Goal: Transaction & Acquisition: Purchase product/service

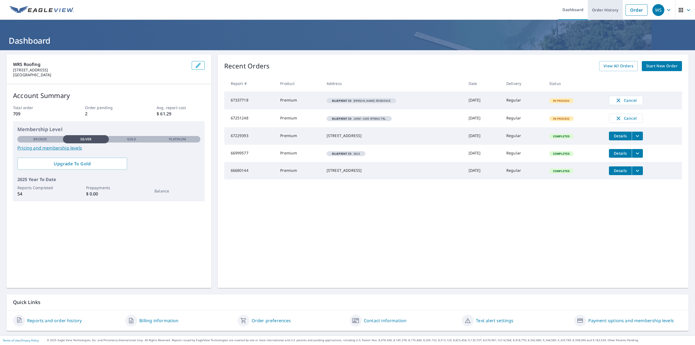
click at [607, 10] on link "Order History" at bounding box center [605, 10] width 35 height 20
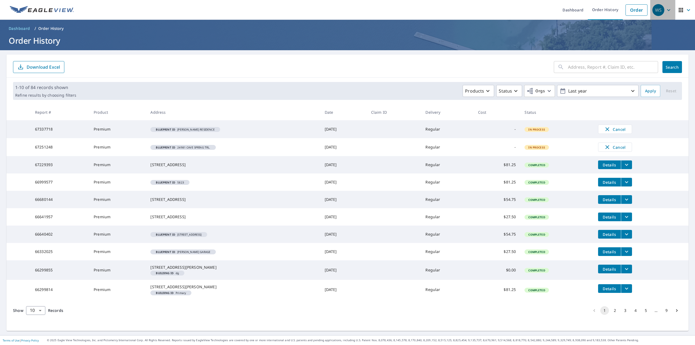
click at [667, 10] on icon "button" at bounding box center [668, 10] width 3 height 2
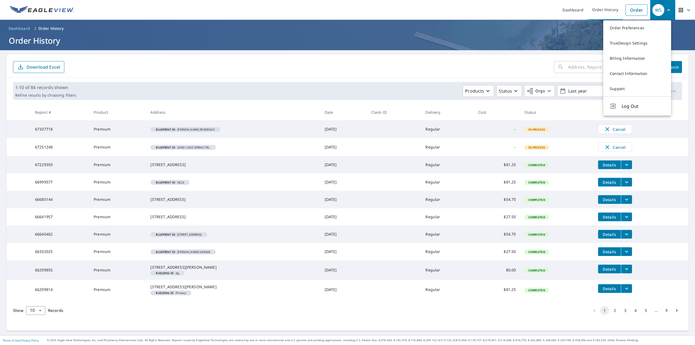
click at [541, 8] on ul "Dashboard Order History Order" at bounding box center [363, 10] width 573 height 20
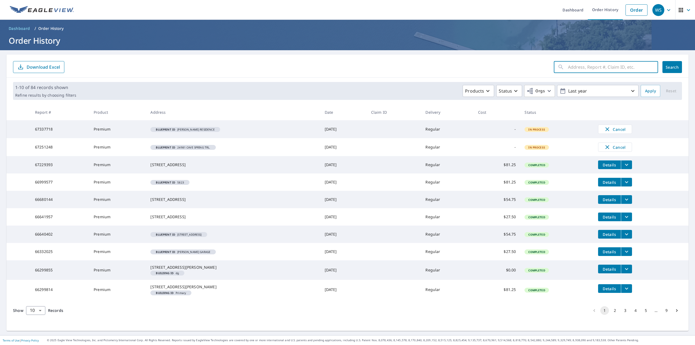
click at [593, 66] on input "text" at bounding box center [613, 66] width 90 height 15
type input "[GEOGRAPHIC_DATA]"
click at [668, 69] on span "Search" at bounding box center [672, 67] width 11 height 5
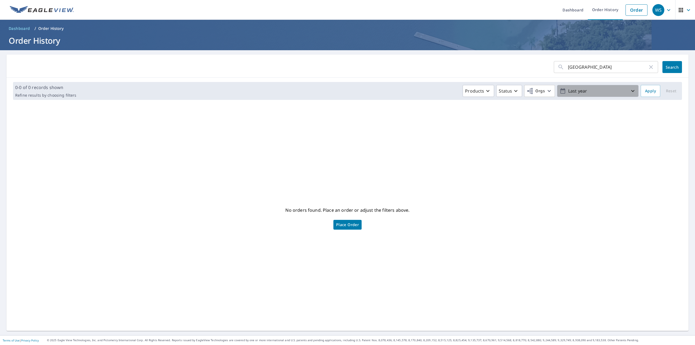
click at [631, 90] on icon "button" at bounding box center [632, 91] width 3 height 2
click at [517, 141] on div "No orders found. Place an order or adjust the filters above. Place Order" at bounding box center [347, 218] width 673 height 218
click at [633, 6] on link "Order" at bounding box center [637, 9] width 22 height 11
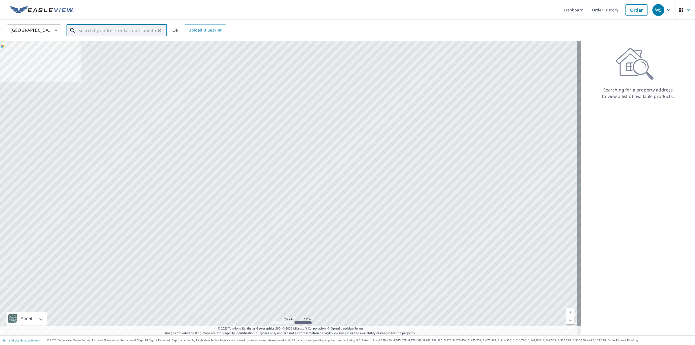
click at [97, 31] on input "text" at bounding box center [116, 30] width 77 height 15
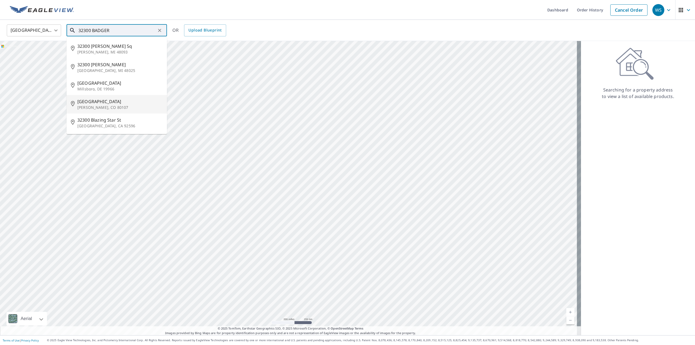
click at [104, 102] on span "[GEOGRAPHIC_DATA]" at bounding box center [119, 101] width 85 height 7
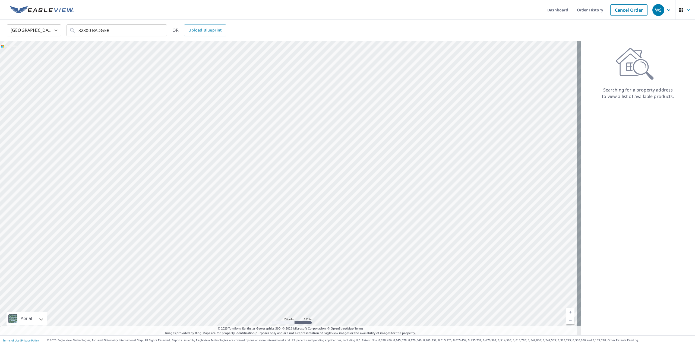
type input "[STREET_ADDRESS][PERSON_NAME]"
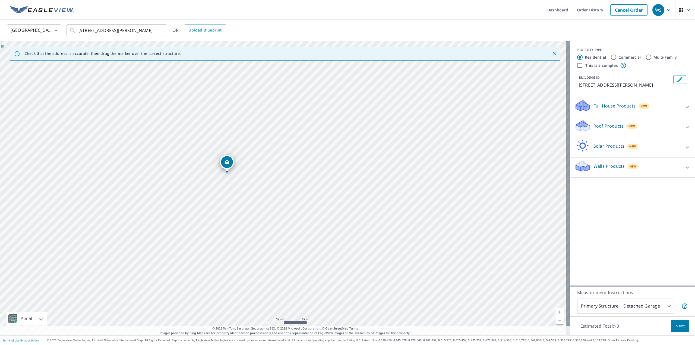
click at [676, 324] on span "Next" at bounding box center [680, 326] width 9 height 7
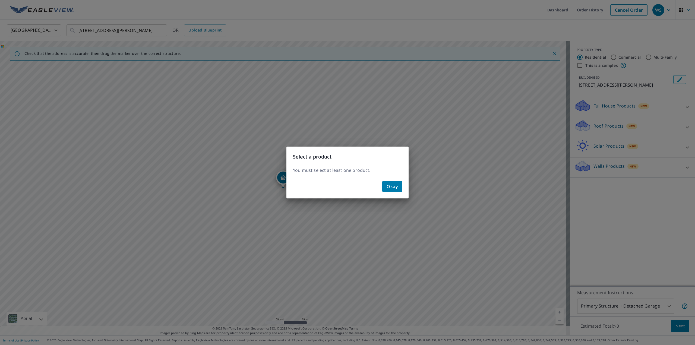
click at [388, 188] on span "Okay" at bounding box center [392, 187] width 11 height 8
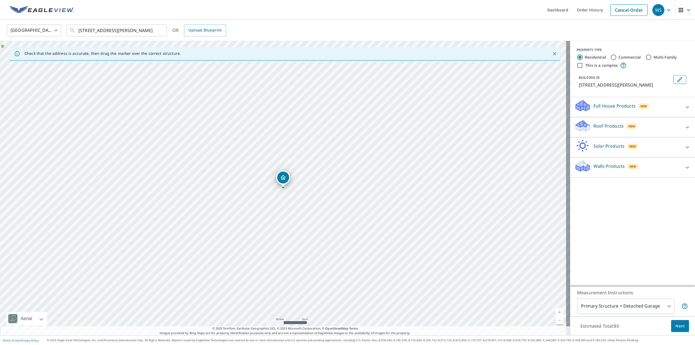
click at [594, 129] on p "Roof Products" at bounding box center [609, 126] width 30 height 7
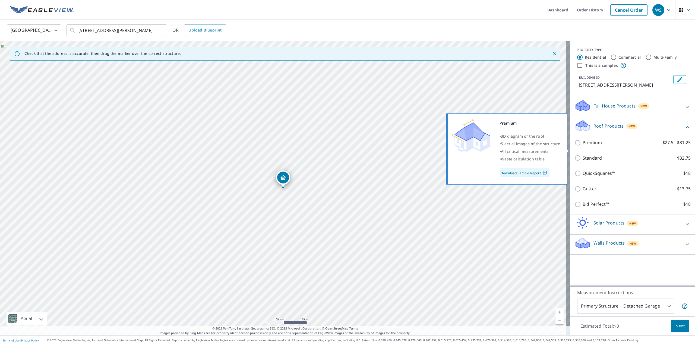
click at [586, 146] on p "Premium" at bounding box center [592, 142] width 19 height 7
click at [583, 146] on input "Premium $27.5 - $81.25" at bounding box center [579, 143] width 8 height 7
checkbox input "true"
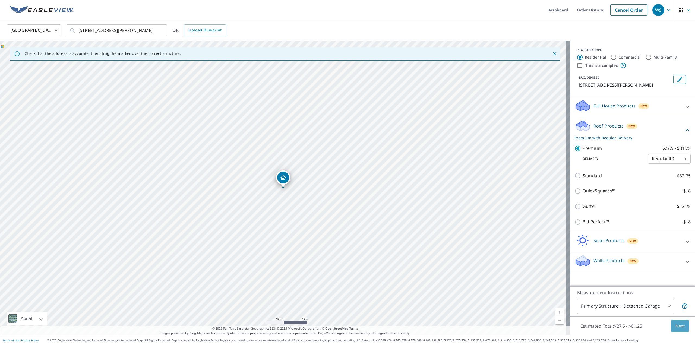
click at [678, 326] on span "Next" at bounding box center [680, 326] width 9 height 7
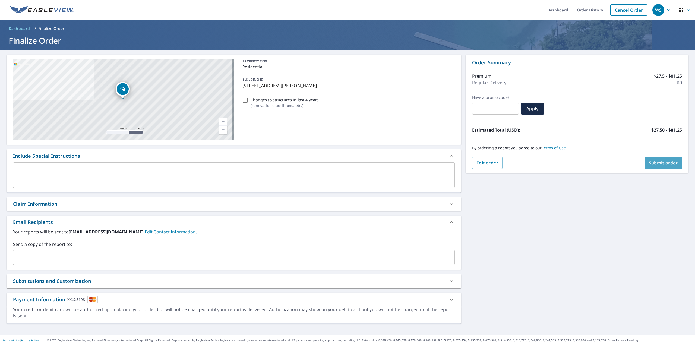
click at [663, 160] on span "Submit order" at bounding box center [663, 163] width 29 height 6
